Goal: Information Seeking & Learning: Learn about a topic

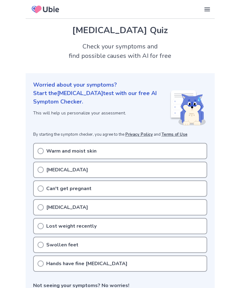
click at [88, 148] on p "Warm and moist skin" at bounding box center [71, 151] width 50 height 8
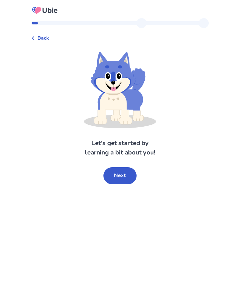
click at [120, 181] on button "Next" at bounding box center [120, 175] width 33 height 17
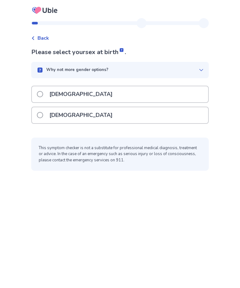
click at [43, 113] on span at bounding box center [40, 115] width 6 height 6
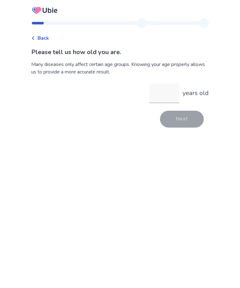
click at [163, 90] on input "years old" at bounding box center [164, 93] width 30 height 20
type input "**"
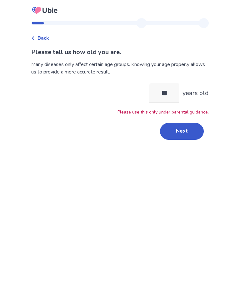
click at [185, 130] on button "Next" at bounding box center [182, 131] width 44 height 17
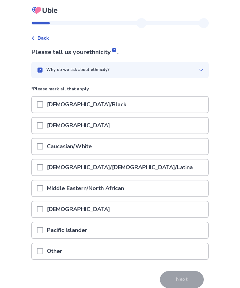
click at [96, 148] on p "Caucasian/White" at bounding box center [69, 147] width 53 height 16
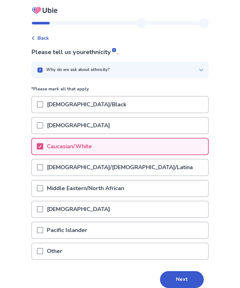
click at [180, 276] on button "Next" at bounding box center [182, 279] width 44 height 17
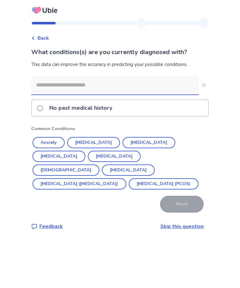
click at [165, 83] on input at bounding box center [115, 85] width 168 height 19
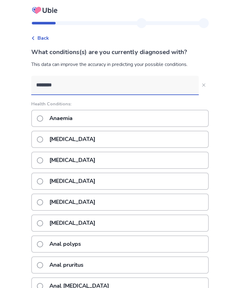
type input "*********"
click at [99, 158] on p "Anorexia nervosa" at bounding box center [72, 160] width 53 height 16
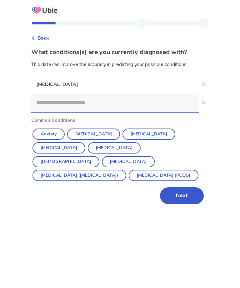
click at [180, 193] on button "Next" at bounding box center [182, 195] width 44 height 17
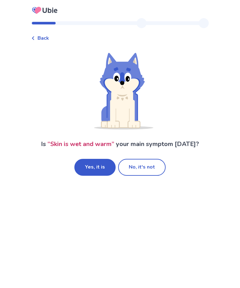
click at [104, 164] on button "Yes, it is" at bounding box center [94, 167] width 41 height 17
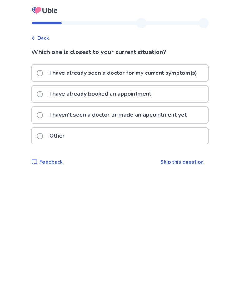
click at [167, 71] on p "I have already seen a doctor for my current symptom(s)" at bounding box center [123, 73] width 155 height 16
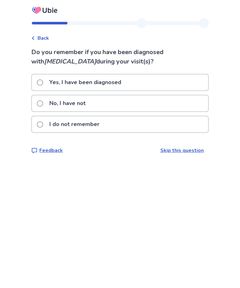
click at [137, 85] on div "Yes, I have been diagnosed" at bounding box center [120, 82] width 176 height 16
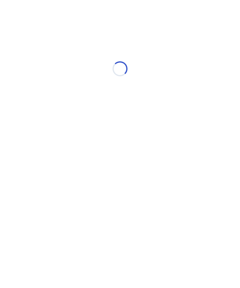
click at [136, 80] on div "Loading..." at bounding box center [120, 68] width 178 height 125
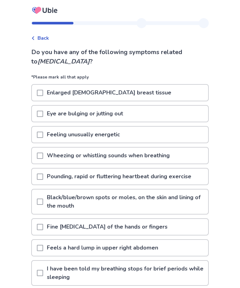
scroll to position [27, 0]
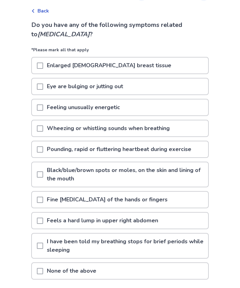
click at [137, 149] on p "Pounding, rapid or fluttering heartbeat during exercise" at bounding box center [119, 150] width 152 height 16
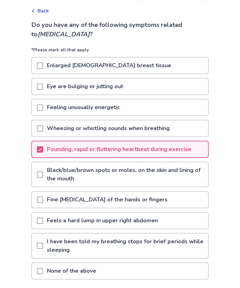
scroll to position [27, 0]
click at [113, 198] on p "Fine [MEDICAL_DATA] of the hands or fingers" at bounding box center [107, 200] width 128 height 16
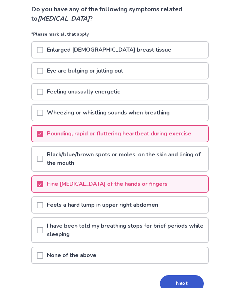
scroll to position [54, 0]
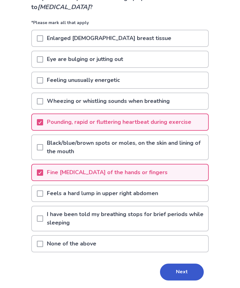
click at [184, 270] on button "Next" at bounding box center [182, 272] width 44 height 17
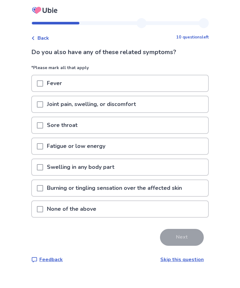
click at [136, 97] on p "Joint pain, swelling, or discomfort" at bounding box center [91, 104] width 97 height 16
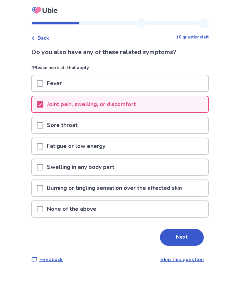
click at [185, 242] on button "Next" at bounding box center [182, 237] width 44 height 17
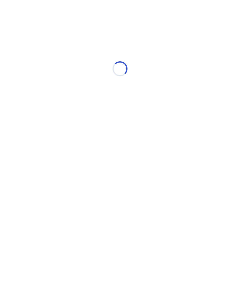
select select "*"
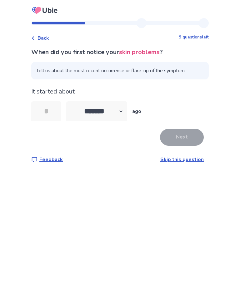
click at [53, 113] on input "tel" at bounding box center [46, 111] width 30 height 20
type input "*"
click at [167, 134] on button "Next" at bounding box center [182, 137] width 44 height 17
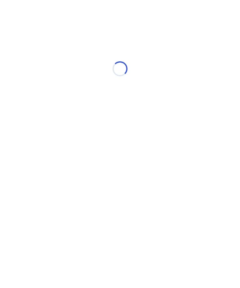
select select "*"
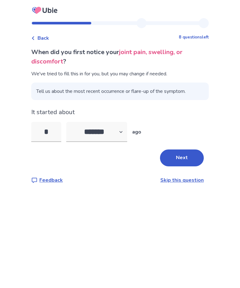
click at [55, 135] on input "*" at bounding box center [46, 132] width 30 height 20
type input "*"
click at [126, 128] on select "******* ****** ******* ******** *******" at bounding box center [96, 132] width 61 height 20
select select "*"
click at [180, 160] on button "Next" at bounding box center [182, 157] width 44 height 17
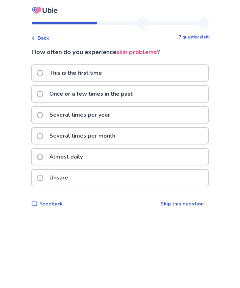
click at [106, 78] on p "This is the first time" at bounding box center [76, 73] width 60 height 16
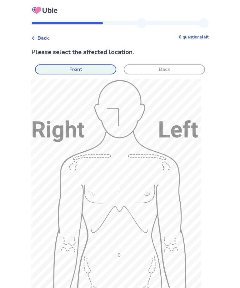
click at [186, 68] on button "Back" at bounding box center [164, 69] width 81 height 10
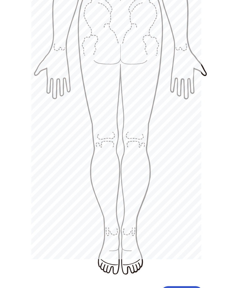
scroll to position [256, 0]
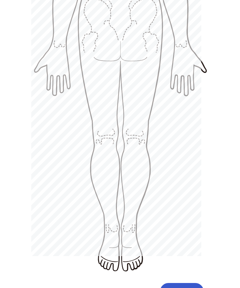
click at [185, 283] on button "Next" at bounding box center [182, 291] width 44 height 17
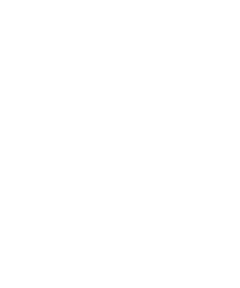
scroll to position [0, 0]
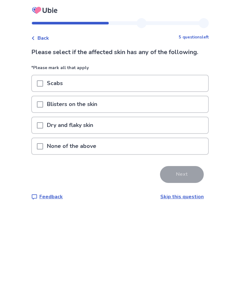
click at [97, 77] on div "Scabs" at bounding box center [120, 83] width 176 height 16
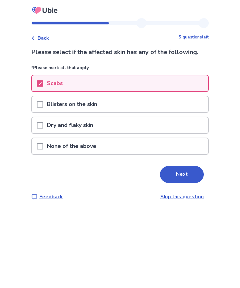
click at [175, 180] on button "Next" at bounding box center [182, 174] width 44 height 17
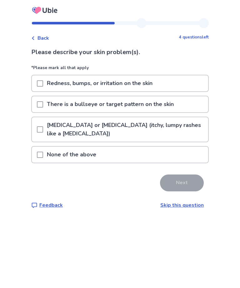
click at [82, 153] on p "None of the above" at bounding box center [71, 155] width 57 height 16
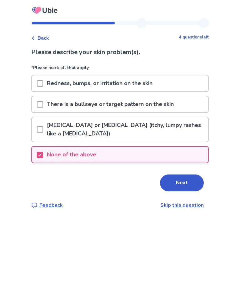
click at [178, 182] on button "Next" at bounding box center [182, 183] width 44 height 17
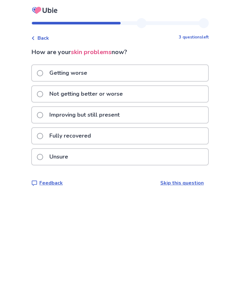
click at [129, 68] on div "Getting worse" at bounding box center [120, 73] width 176 height 16
